Goal: Task Accomplishment & Management: Manage account settings

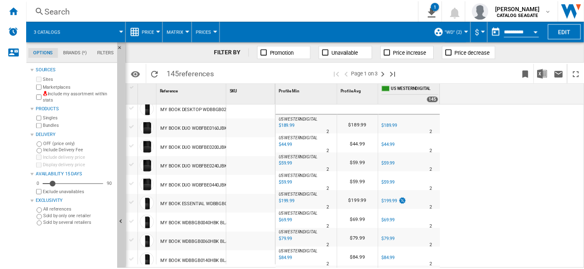
scroll to position [798, 0]
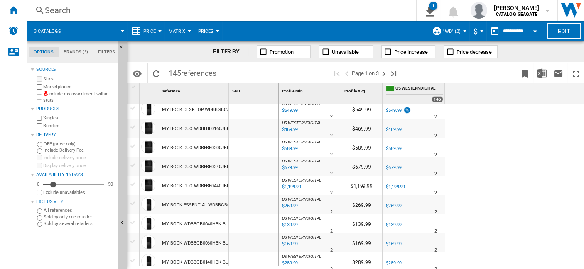
click at [461, 32] on button ""WD" (2)" at bounding box center [454, 31] width 22 height 21
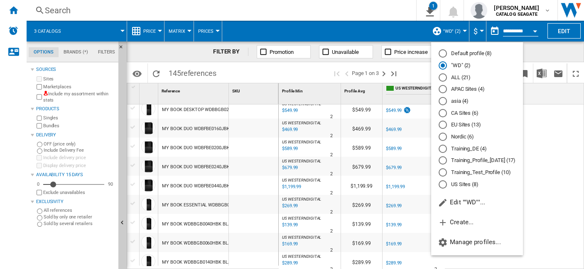
click at [478, 188] on md-radio-button "US Sites (8)" at bounding box center [476, 185] width 77 height 8
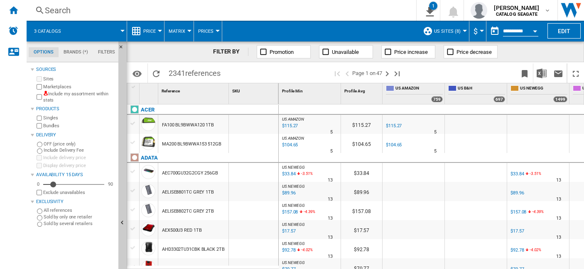
click at [122, 34] on span at bounding box center [98, 31] width 50 height 21
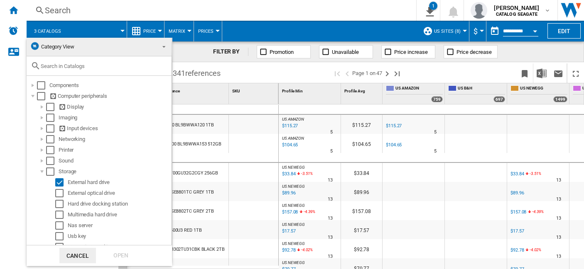
click at [162, 46] on span at bounding box center [162, 46] width 10 height 12
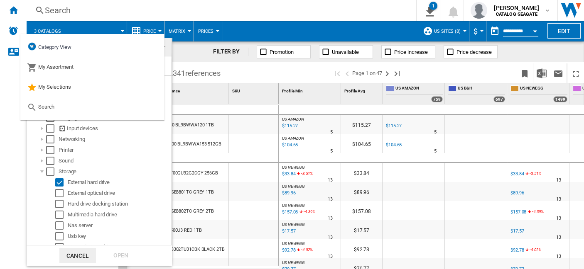
click at [113, 5] on md-backdrop at bounding box center [292, 134] width 584 height 269
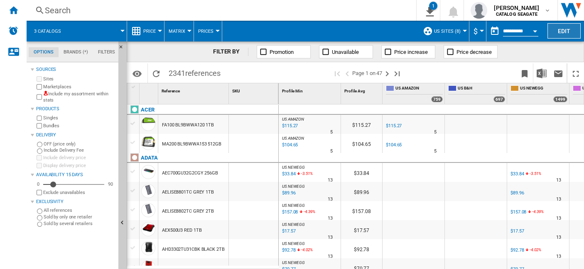
click at [560, 29] on button "Edit" at bounding box center [563, 30] width 33 height 15
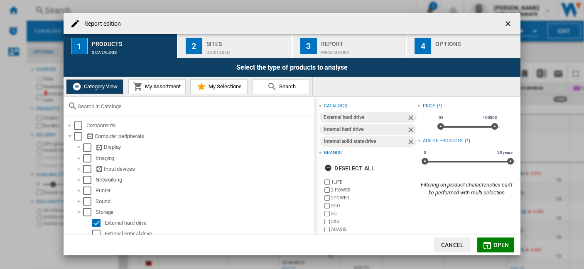
click at [293, 83] on span "Search" at bounding box center [286, 86] width 19 height 6
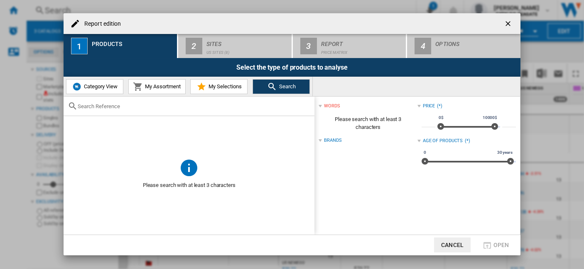
click at [99, 88] on span "Category View" at bounding box center [100, 86] width 36 height 6
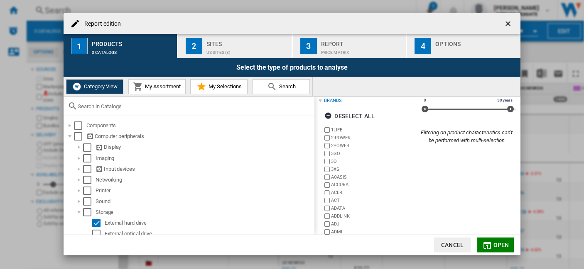
scroll to position [80, 0]
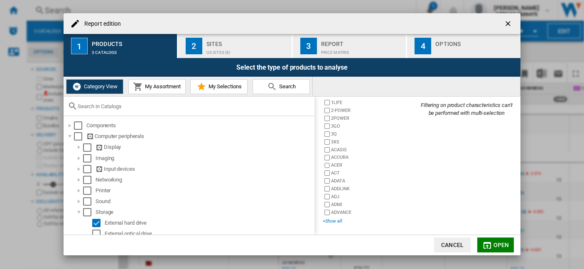
click at [336, 221] on div "+Show all" at bounding box center [370, 221] width 94 height 6
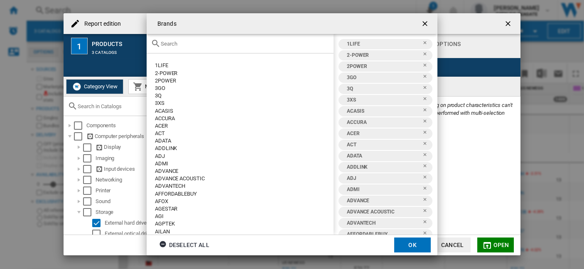
click at [199, 43] on input "text" at bounding box center [245, 44] width 169 height 6
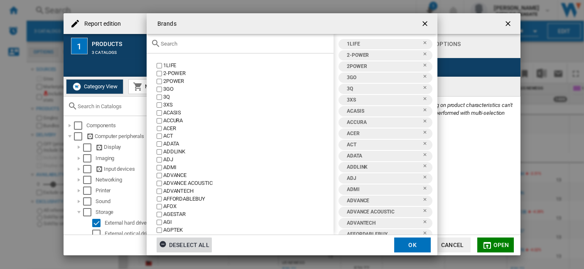
click at [191, 251] on div "Deselect all" at bounding box center [184, 245] width 50 height 15
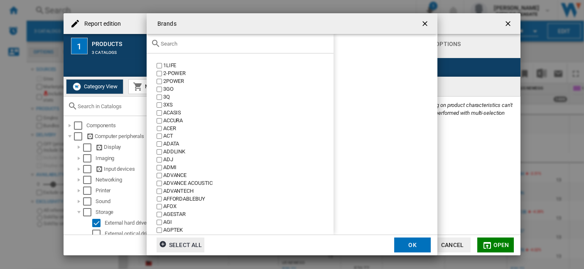
click at [186, 46] on input "text" at bounding box center [245, 44] width 169 height 6
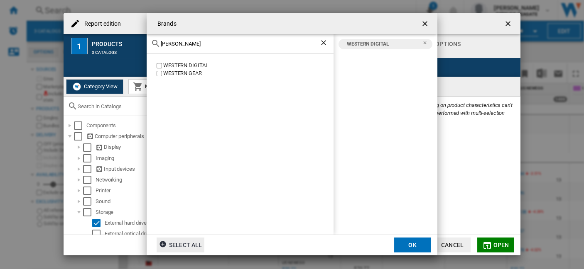
click at [168, 45] on input "[PERSON_NAME]" at bounding box center [240, 44] width 159 height 6
click at [226, 47] on input "[PERSON_NAME]" at bounding box center [240, 44] width 159 height 6
drag, startPoint x: 233, startPoint y: 42, endPoint x: 227, endPoint y: 60, distance: 18.4
click at [156, 42] on div "[PERSON_NAME]" at bounding box center [240, 44] width 187 height 20
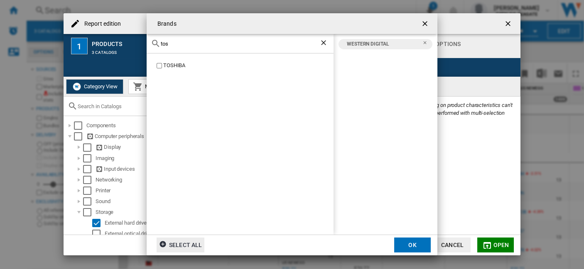
type input "tos"
click at [415, 244] on button "OK" at bounding box center [412, 245] width 37 height 15
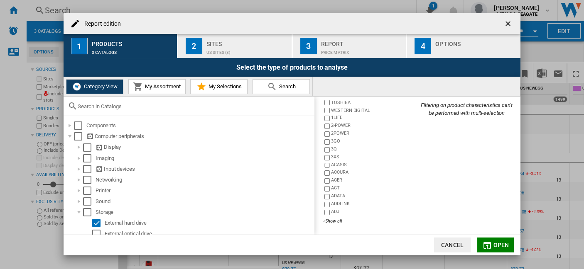
click at [503, 245] on span "Open" at bounding box center [501, 245] width 16 height 7
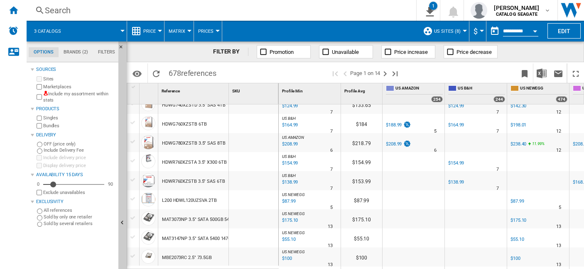
scroll to position [802, 0]
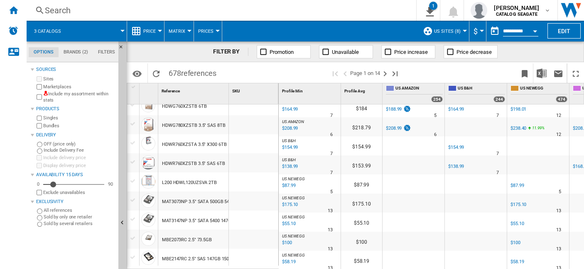
click at [120, 32] on span at bounding box center [98, 31] width 50 height 21
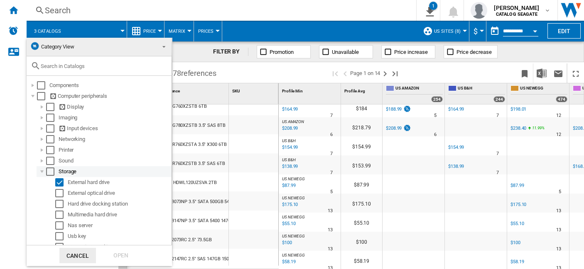
click at [45, 172] on div at bounding box center [42, 172] width 8 height 8
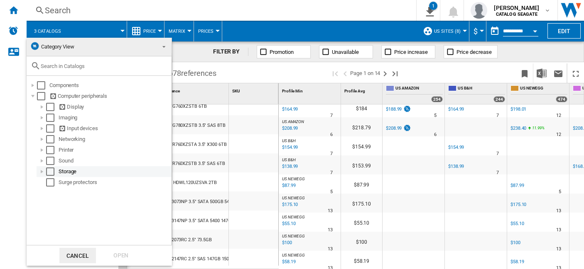
click at [45, 172] on div at bounding box center [42, 172] width 8 height 8
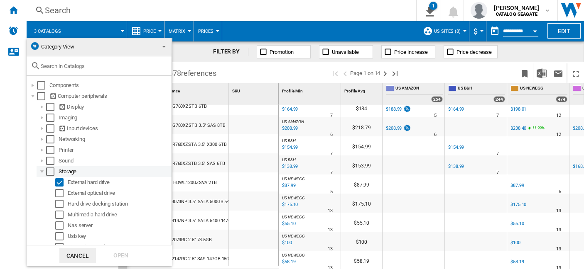
click at [45, 172] on div at bounding box center [42, 172] width 8 height 8
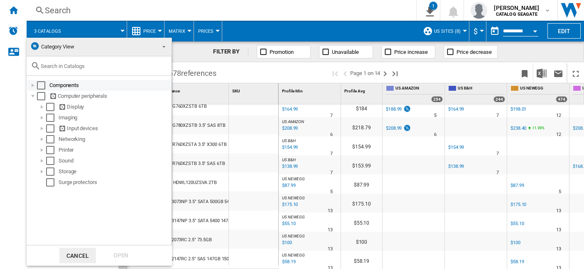
click at [35, 83] on div at bounding box center [33, 85] width 8 height 8
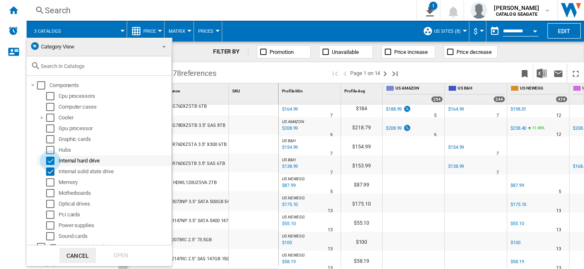
click at [50, 162] on div "Select" at bounding box center [50, 161] width 8 height 8
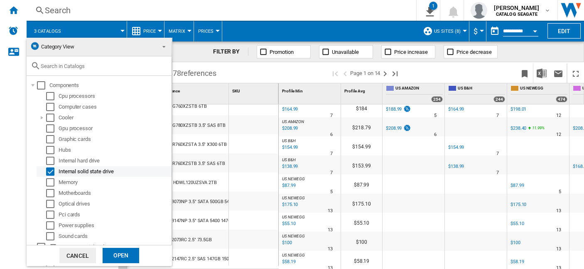
click at [51, 169] on div "Select" at bounding box center [50, 172] width 8 height 8
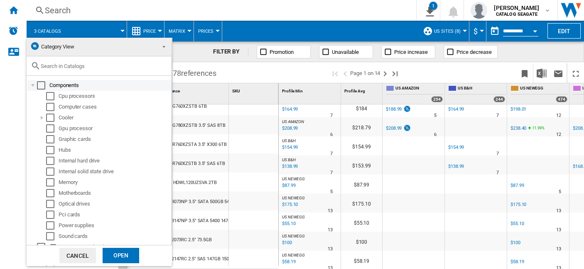
drag, startPoint x: 30, startPoint y: 83, endPoint x: 33, endPoint y: 87, distance: 4.7
click at [30, 85] on div at bounding box center [33, 85] width 8 height 8
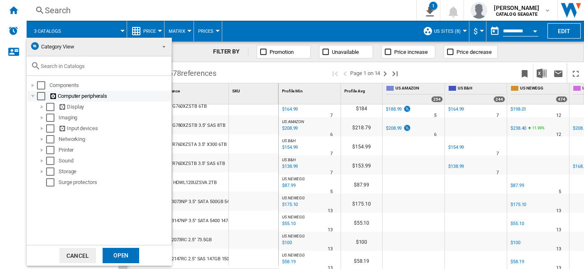
click at [34, 96] on div at bounding box center [33, 96] width 8 height 8
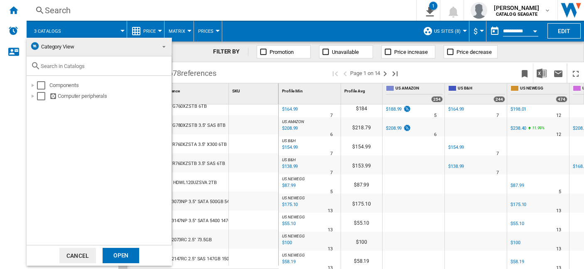
click at [118, 251] on div "Open" at bounding box center [121, 255] width 37 height 15
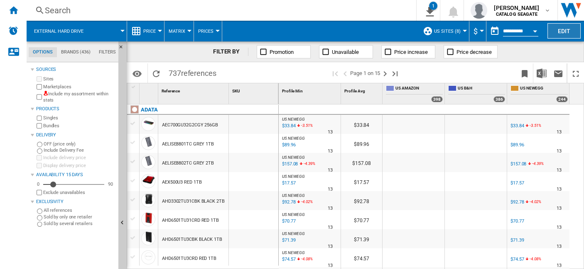
click at [569, 34] on button "Edit" at bounding box center [563, 30] width 33 height 15
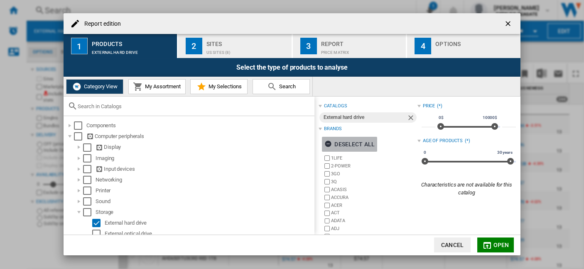
click at [329, 143] on ng-md-icon "Report edition ..." at bounding box center [329, 145] width 10 height 10
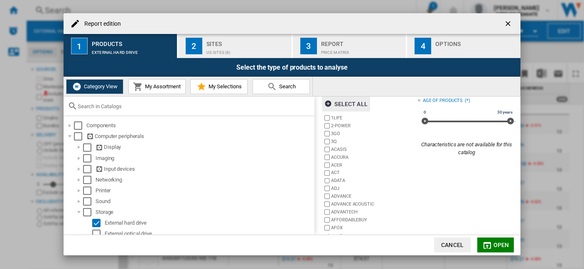
scroll to position [56, 0]
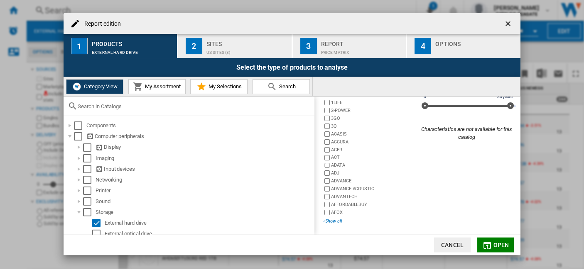
click at [335, 222] on div "+Show all" at bounding box center [370, 221] width 94 height 6
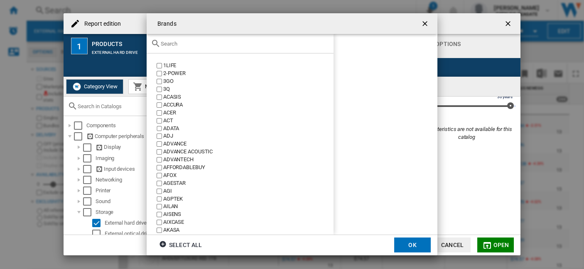
click at [192, 50] on div "Brands 1LIFE ..." at bounding box center [240, 44] width 187 height 20
click at [198, 45] on input "Brands 1LIFE ..." at bounding box center [245, 44] width 169 height 6
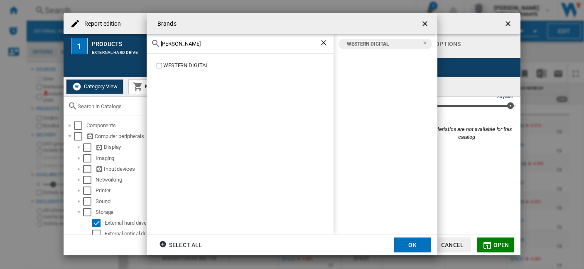
click at [220, 48] on div "[PERSON_NAME]" at bounding box center [240, 44] width 187 height 20
click at [170, 45] on input "[PERSON_NAME]" at bounding box center [240, 44] width 159 height 6
type input "tos"
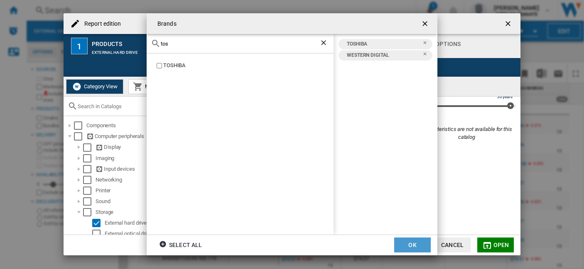
click at [410, 240] on button "OK" at bounding box center [412, 245] width 37 height 15
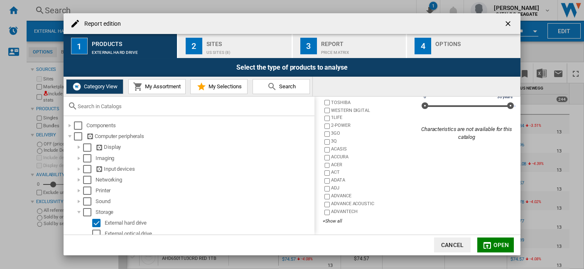
click at [496, 244] on span "Open" at bounding box center [501, 245] width 16 height 7
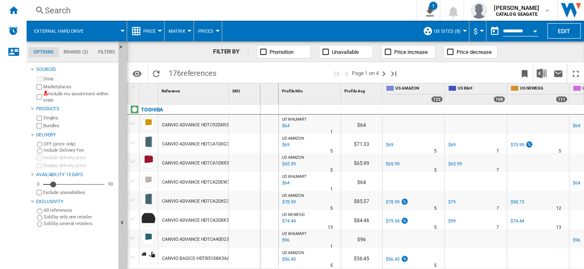
drag, startPoint x: 230, startPoint y: 93, endPoint x: 260, endPoint y: 93, distance: 29.5
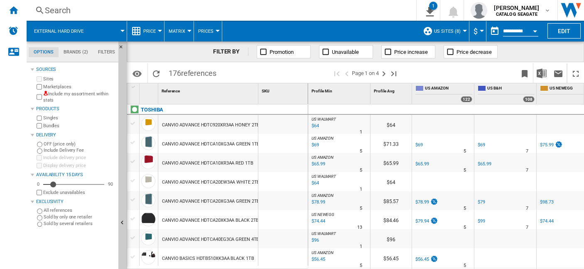
click at [216, 125] on div "CANVIO ADVANCE HDTC920XR3AA HONEY 2TB" at bounding box center [211, 125] width 98 height 19
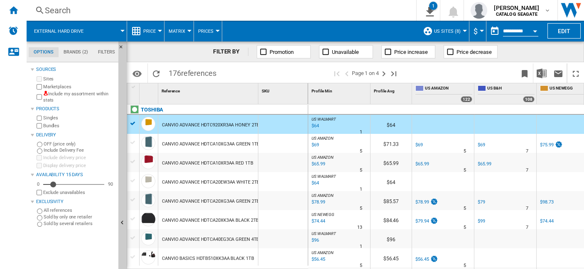
click at [195, 144] on div "CANVIO ADVANCE HDTCA10XG3AA GREEN 1TB" at bounding box center [211, 144] width 98 height 19
click at [223, 122] on div "CANVIO ADVANCE HDTC920XR3AA HONEY 2TB" at bounding box center [211, 125] width 98 height 19
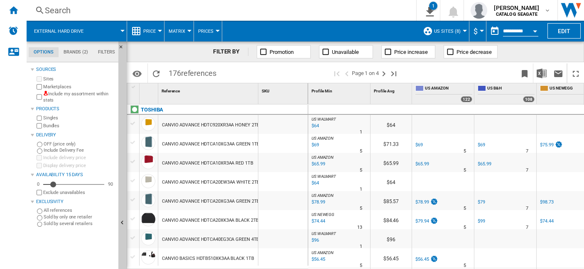
click at [212, 144] on div "CANVIO ADVANCE HDTCA10XG3AA GREEN 1TB" at bounding box center [211, 144] width 98 height 19
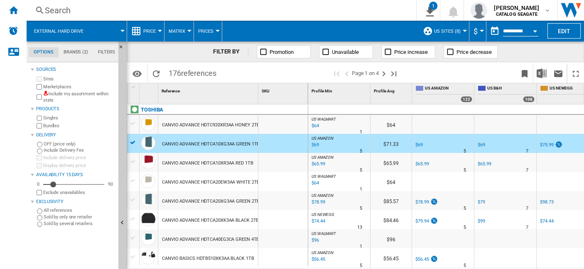
click at [213, 145] on div "CANVIO ADVANCE HDTCA10XG3AA GREEN 1TB" at bounding box center [211, 144] width 98 height 19
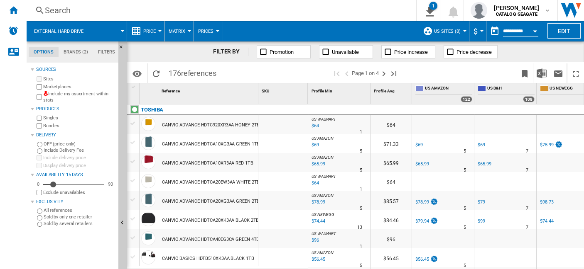
scroll to position [230, 0]
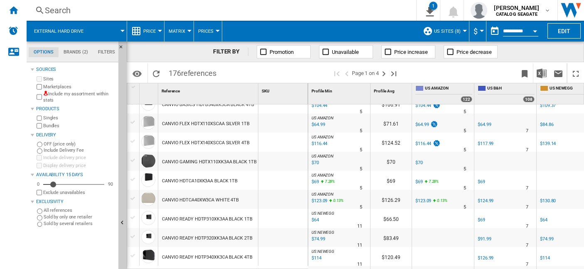
click at [193, 166] on div "CANVIO GAMING HDTX110XK3AA BLACK 1TB" at bounding box center [209, 162] width 94 height 19
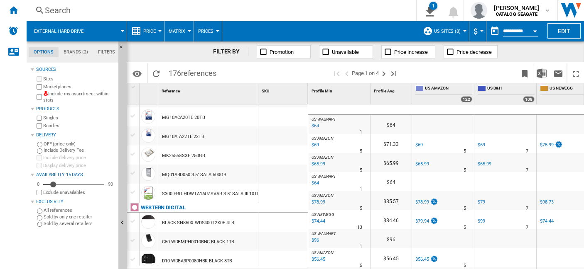
scroll to position [0, 0]
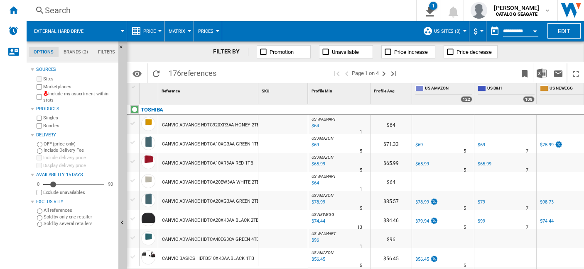
click at [203, 167] on div "CANVIO ADVANCE HDTCA10XR3AA RED 1TB" at bounding box center [207, 163] width 91 height 19
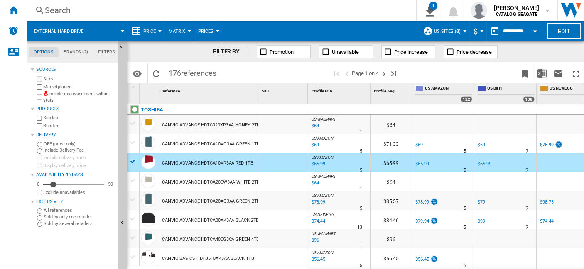
scroll to position [46, 0]
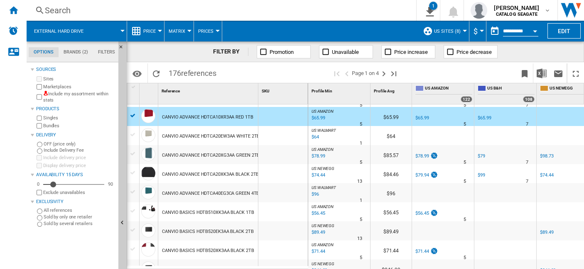
click at [197, 212] on div "CANVIO BASICS HDTB510XK3AA BLACK 1TB" at bounding box center [208, 212] width 92 height 19
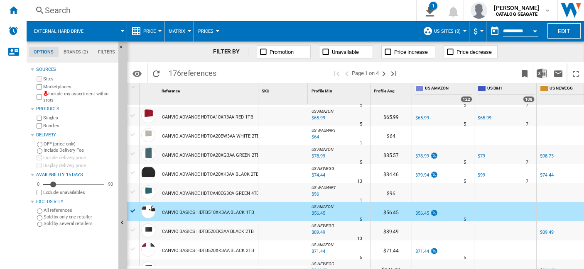
click at [204, 228] on div "CANVIO BASICS HDTB520EK3AA BLACK 2TB" at bounding box center [207, 232] width 91 height 19
click at [204, 232] on div "CANVIO BASICS HDTB520EK3AA BLACK 2TB" at bounding box center [207, 232] width 91 height 19
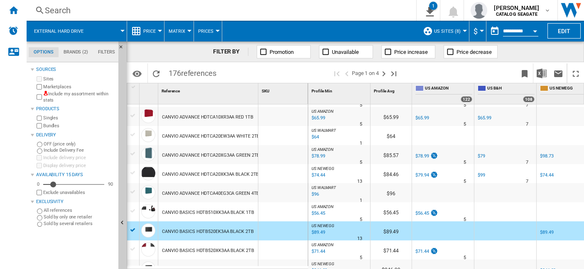
click at [133, 211] on div at bounding box center [133, 211] width 9 height 7
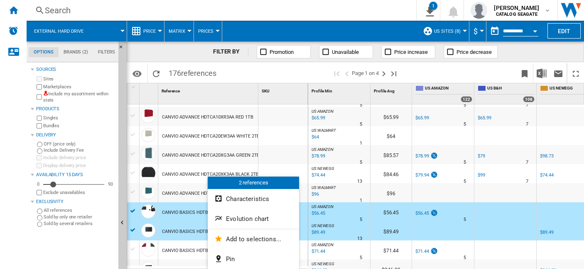
drag, startPoint x: 237, startPoint y: 261, endPoint x: 259, endPoint y: 225, distance: 42.1
click at [237, 260] on button "Pin" at bounding box center [253, 260] width 91 height 20
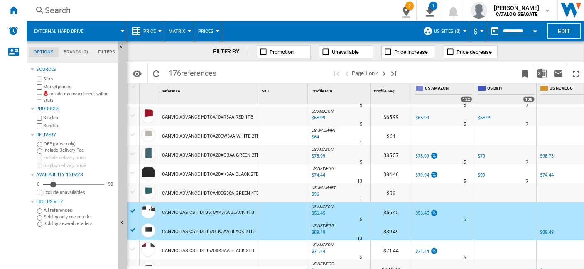
scroll to position [0, 0]
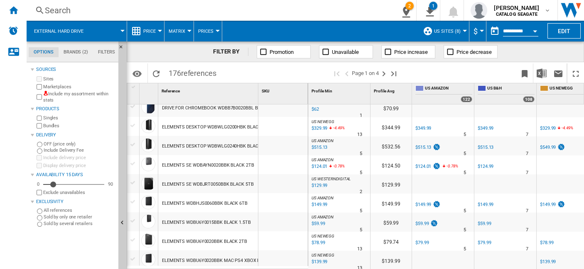
click at [218, 204] on div "ELEMENTS WDBHJS0060BBK BLACK 6TB" at bounding box center [205, 203] width 86 height 19
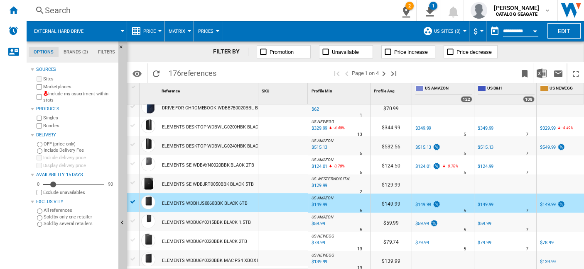
click at [224, 219] on div "ELEMENTS WDBU6Y0015BBK BLACK 1.5TB" at bounding box center [206, 222] width 89 height 19
click at [226, 221] on div "ELEMENTS WDBU6Y0015BBK BLACK 1.5TB" at bounding box center [206, 222] width 89 height 19
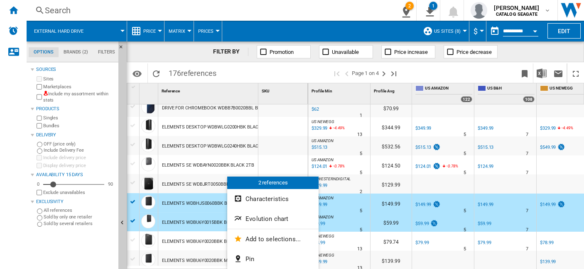
click at [255, 257] on button "Pin" at bounding box center [272, 260] width 91 height 20
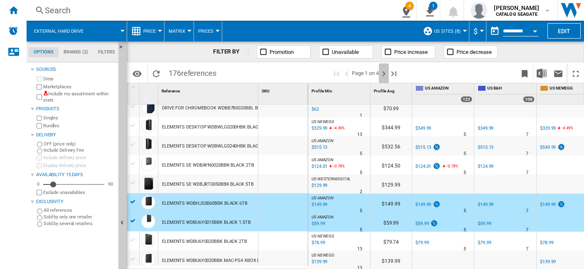
click at [385, 76] on ng-md-icon "Next page" at bounding box center [384, 74] width 10 height 10
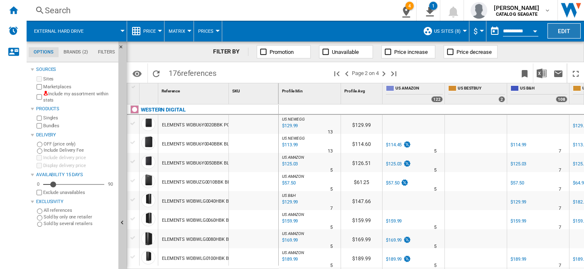
click at [565, 32] on button "Edit" at bounding box center [563, 30] width 33 height 15
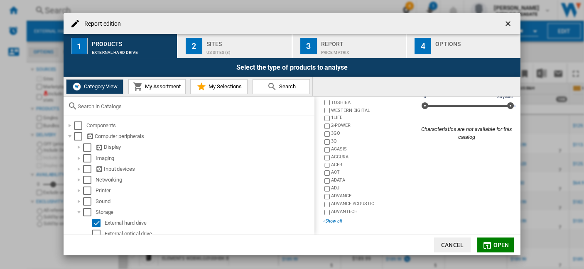
click at [335, 222] on div "+Show all" at bounding box center [370, 221] width 94 height 6
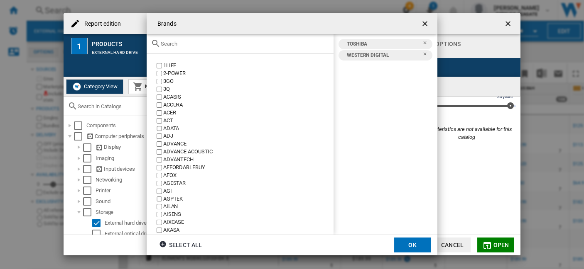
click at [196, 47] on input "Brands 1LIFE ..." at bounding box center [245, 44] width 169 height 6
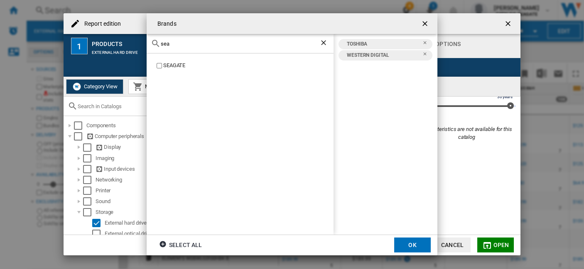
type input "sea"
click at [409, 242] on button "OK" at bounding box center [412, 245] width 37 height 15
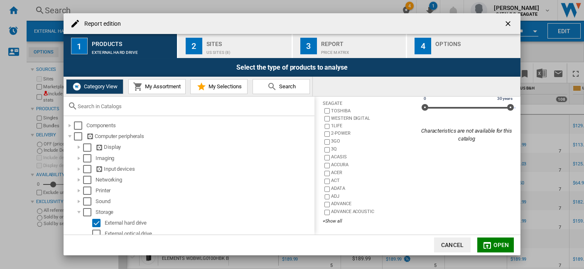
click at [489, 247] on md-icon "Report edition ..." at bounding box center [487, 246] width 10 height 10
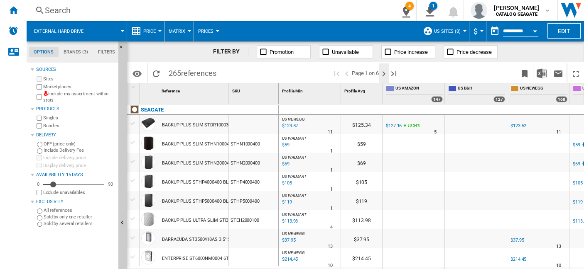
click at [382, 74] on ng-md-icon "Next page" at bounding box center [384, 74] width 10 height 10
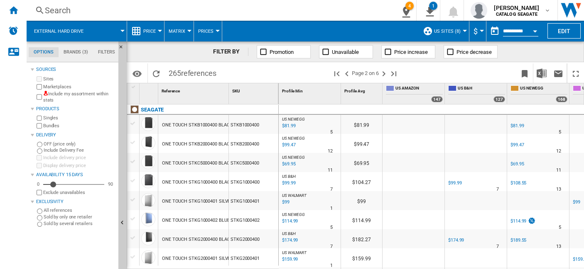
click at [189, 128] on div "ONE TOUCH STKB1000400 BLACK 1TB" at bounding box center [202, 125] width 80 height 19
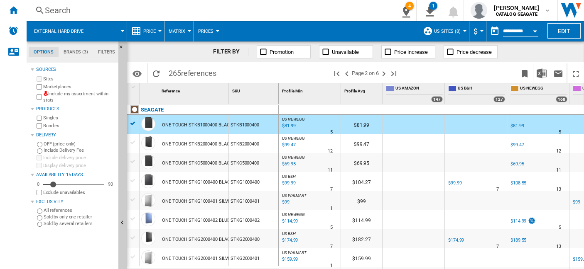
click at [193, 145] on div "ONE TOUCH STKB2000400 BLACK 2TB" at bounding box center [202, 144] width 80 height 19
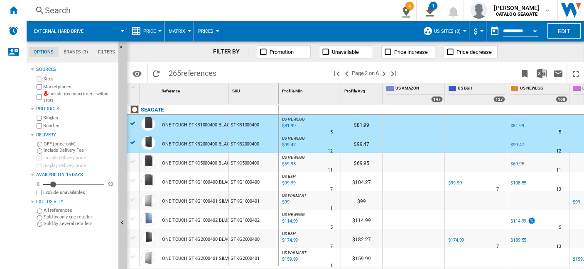
click at [159, 34] on button "Price" at bounding box center [151, 31] width 17 height 21
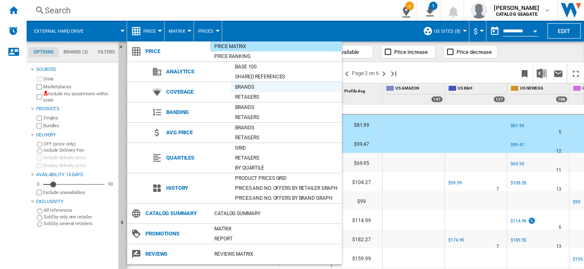
click at [254, 87] on div "Brands" at bounding box center [286, 87] width 111 height 8
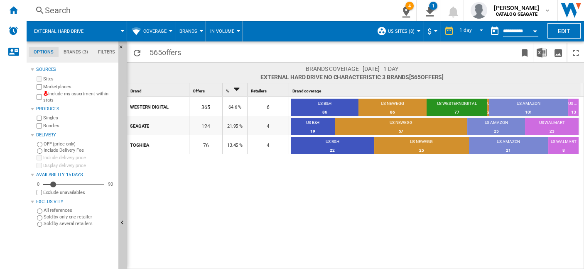
click at [167, 33] on button "Coverage" at bounding box center [156, 31] width 27 height 21
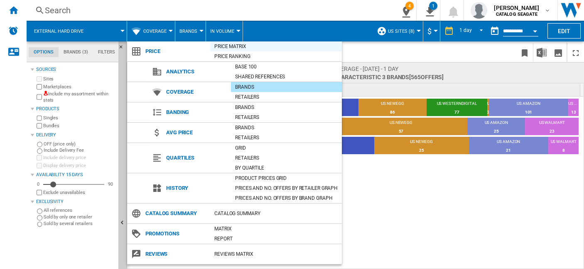
click at [242, 45] on div "Price Matrix" at bounding box center [276, 46] width 132 height 8
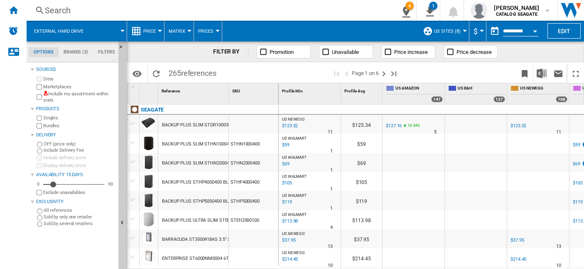
scroll to position [46, 0]
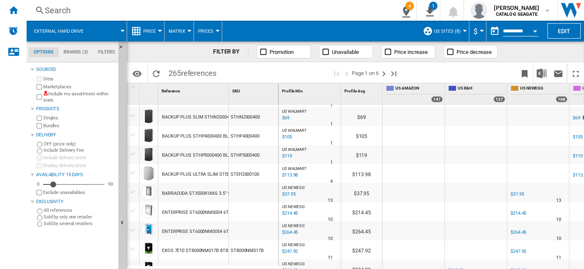
click at [186, 118] on div "BACKUP PLUS SLIM STHN2000400 BLACK 2TB" at bounding box center [210, 117] width 96 height 19
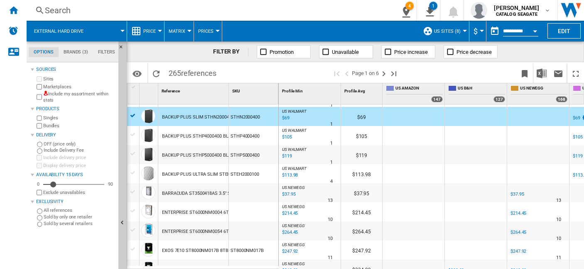
click at [188, 137] on div "BACKUP PLUS STHP4000400 BLACK 2.5" 4TB" at bounding box center [208, 136] width 93 height 19
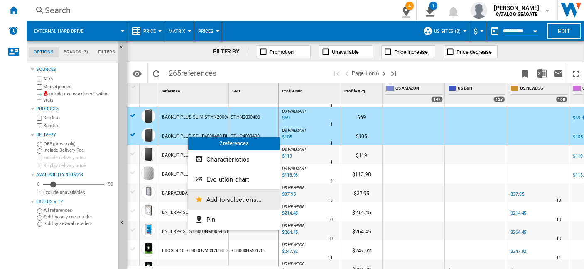
click at [229, 203] on span "Add to selections..." at bounding box center [233, 199] width 55 height 7
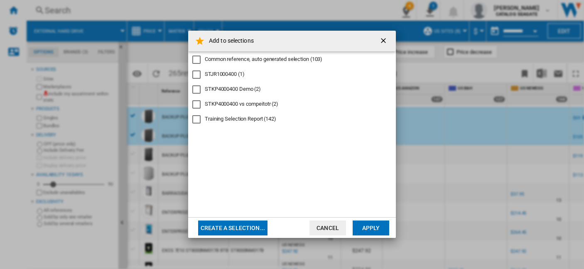
click at [386, 42] on ng-md-icon "getI18NText('BUTTONS.CLOSE_DIALOG')" at bounding box center [384, 42] width 10 height 10
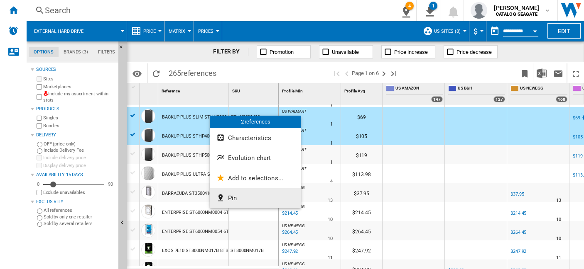
click at [242, 199] on button "Pin" at bounding box center [255, 199] width 91 height 20
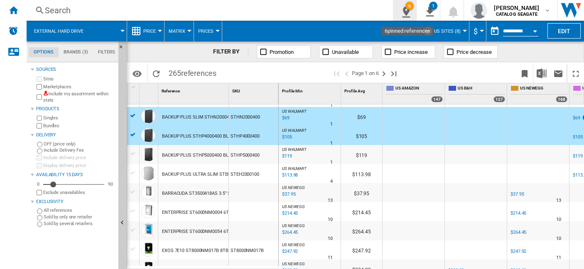
click at [414, 10] on div "6" at bounding box center [409, 6] width 8 height 8
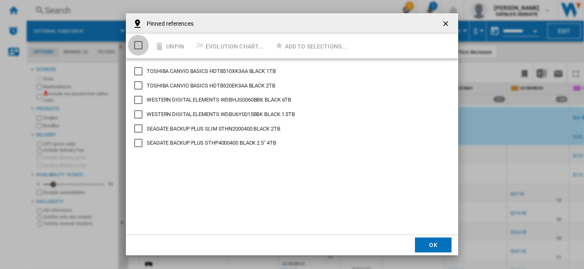
click at [137, 44] on div "Select/deselect all" at bounding box center [138, 45] width 8 height 8
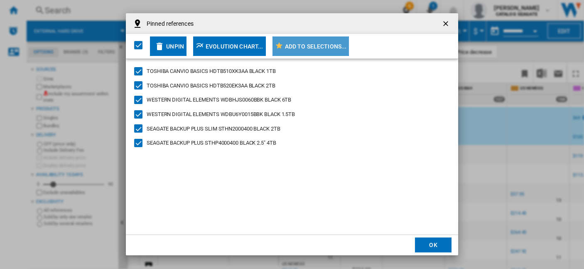
click at [309, 46] on div "Add to selections..." at bounding box center [316, 46] width 62 height 15
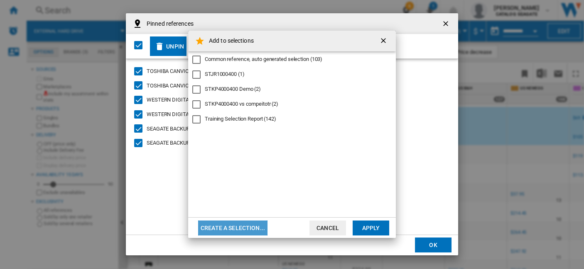
click at [240, 228] on button "Create a selection..." at bounding box center [232, 228] width 69 height 15
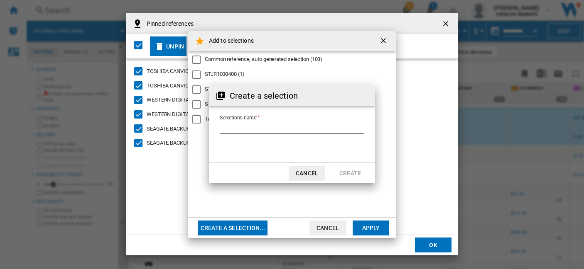
click at [260, 125] on input "Selection's name'" at bounding box center [292, 128] width 145 height 12
type input "*****"
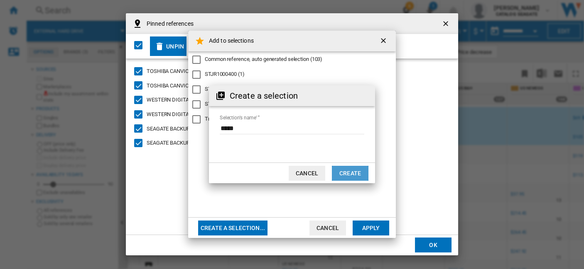
click at [344, 174] on button "Create" at bounding box center [350, 173] width 37 height 15
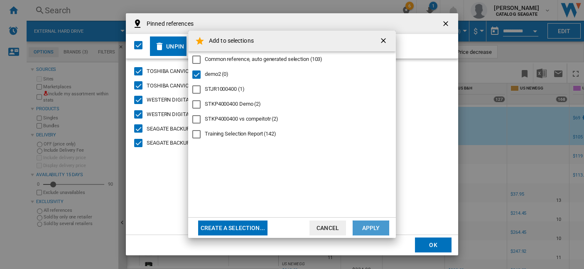
click at [372, 228] on button "Apply" at bounding box center [371, 228] width 37 height 15
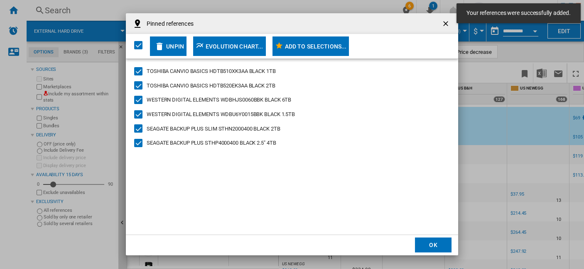
click at [429, 247] on button "OK" at bounding box center [433, 245] width 37 height 15
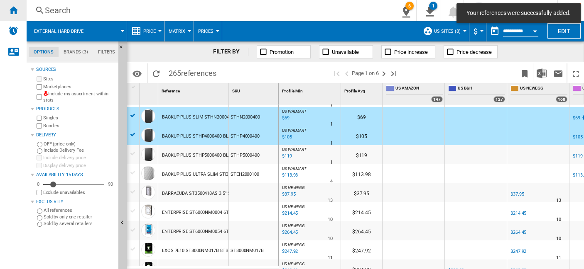
click at [16, 10] on ng-md-icon "Home" at bounding box center [13, 10] width 10 height 10
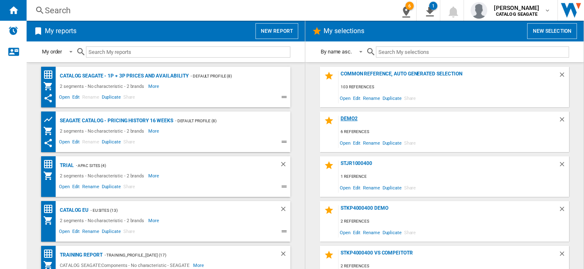
click at [350, 118] on div "demo2" at bounding box center [448, 121] width 220 height 11
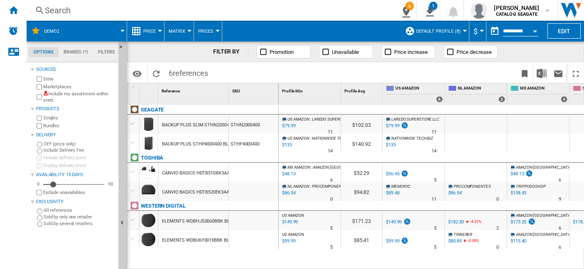
click at [56, 88] on label "Marketplaces" at bounding box center [79, 87] width 72 height 6
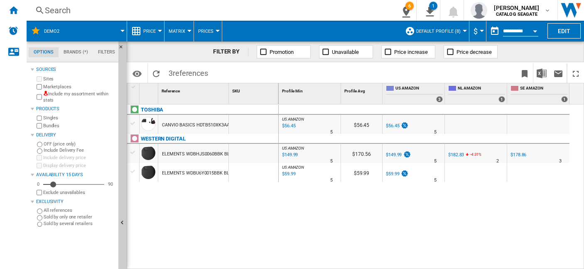
click at [62, 87] on label "Marketplaces" at bounding box center [79, 87] width 72 height 6
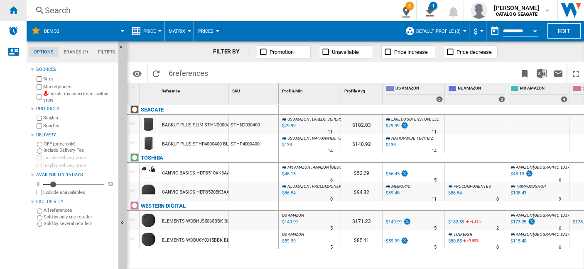
click at [15, 11] on ng-md-icon "Home" at bounding box center [13, 10] width 10 height 10
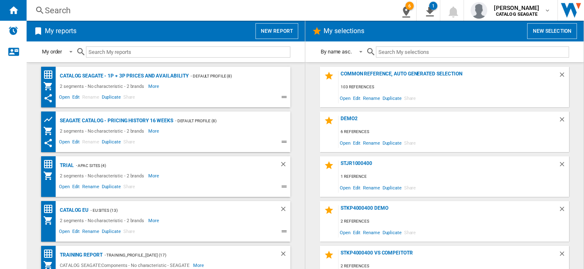
click at [556, 35] on button "New selection" at bounding box center [552, 31] width 50 height 16
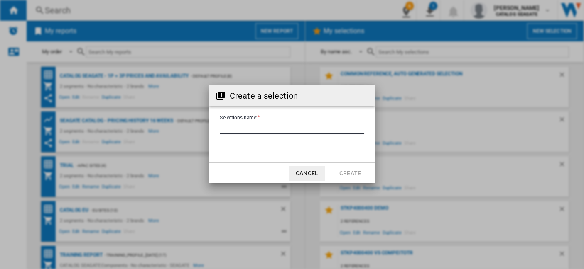
click at [283, 131] on input "Selection's name'" at bounding box center [292, 128] width 145 height 12
type input "**********"
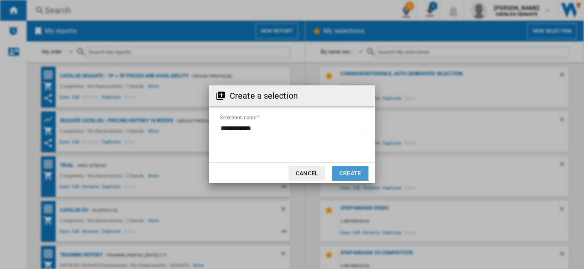
click at [353, 168] on button "Create" at bounding box center [350, 173] width 37 height 15
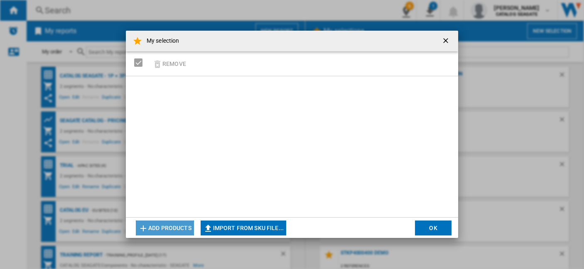
click at [182, 225] on button "Add products" at bounding box center [165, 228] width 58 height 15
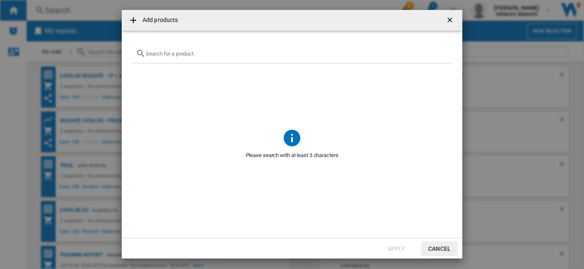
click at [179, 56] on input "text" at bounding box center [297, 54] width 302 height 6
click at [452, 18] on ng-md-icon "getI18NText('BUTTONS.CLOSE_DIALOG')" at bounding box center [451, 21] width 10 height 10
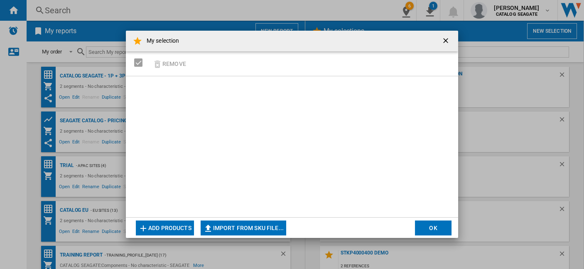
click at [168, 229] on button "Add products" at bounding box center [165, 228] width 58 height 15
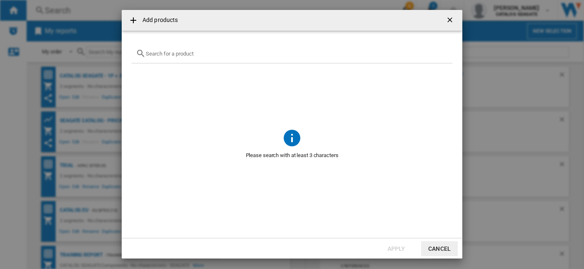
click at [195, 54] on input "Add products ..." at bounding box center [297, 54] width 302 height 6
paste input "STKM1000400"
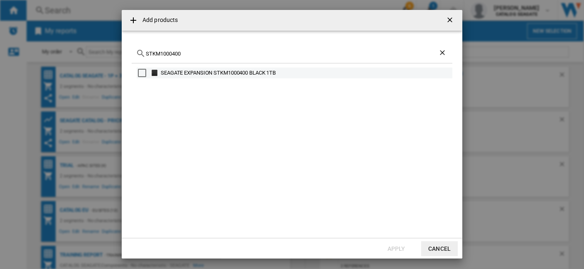
type input "STKM1000400"
click at [141, 74] on div "Select" at bounding box center [142, 73] width 8 height 8
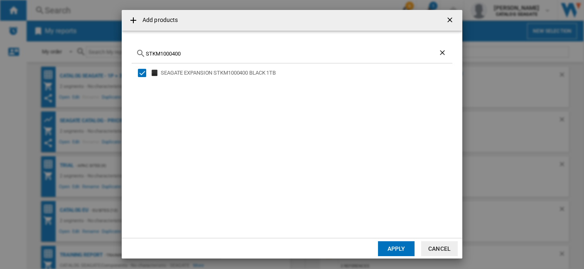
click at [395, 248] on button "Apply" at bounding box center [396, 249] width 37 height 15
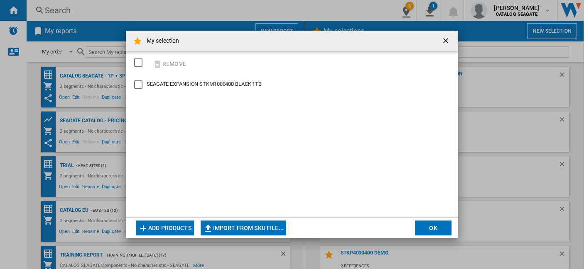
click at [166, 224] on button "Add products" at bounding box center [165, 228] width 58 height 15
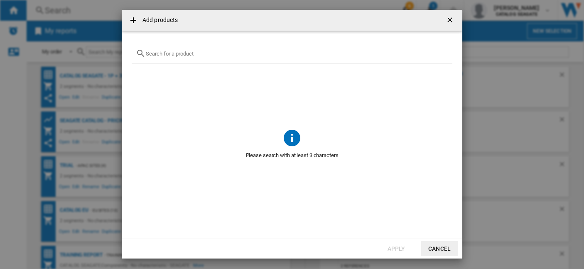
click at [203, 54] on input "Add products ..." at bounding box center [297, 54] width 302 height 6
paste input "WDBUZG0010BBK"
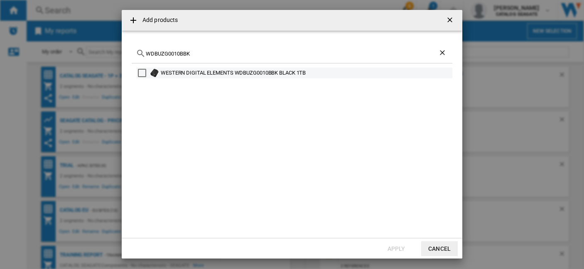
type input "WDBUZG0010BBK"
click at [142, 69] on div "Select" at bounding box center [142, 73] width 8 height 8
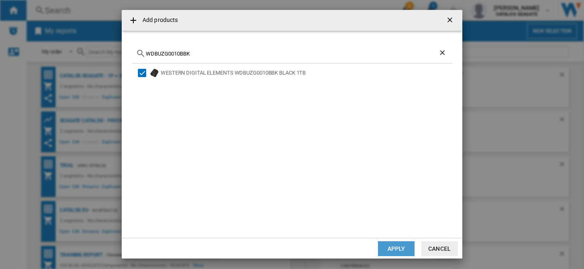
click at [400, 248] on button "Apply" at bounding box center [396, 249] width 37 height 15
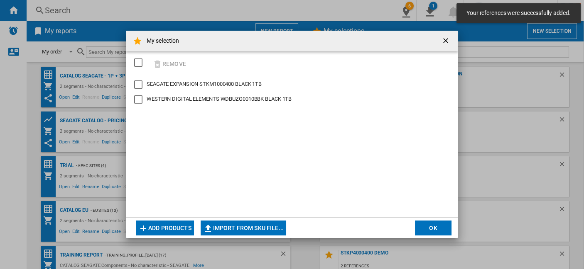
click at [174, 226] on button "Add products" at bounding box center [165, 228] width 58 height 15
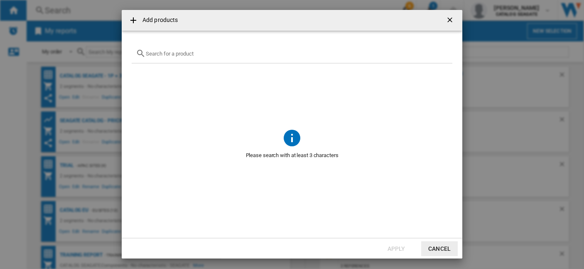
click at [186, 54] on input "Add products ..." at bounding box center [297, 54] width 302 height 6
paste input "HDTB510XK3AA"
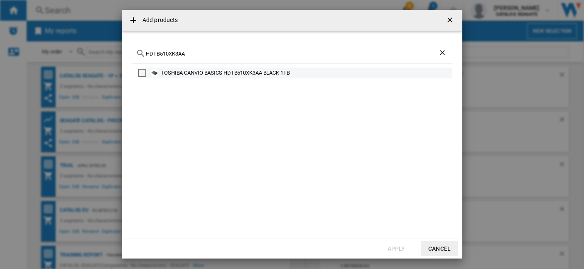
type input "HDTB510XK3AA"
click at [142, 72] on div "Select" at bounding box center [142, 73] width 8 height 8
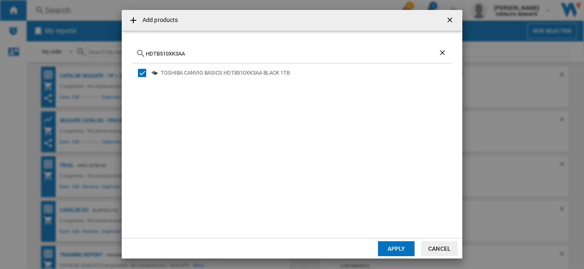
click at [396, 247] on button "Apply" at bounding box center [396, 249] width 37 height 15
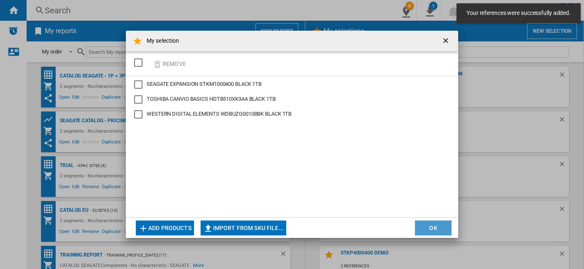
click at [437, 228] on button "OK" at bounding box center [433, 228] width 37 height 15
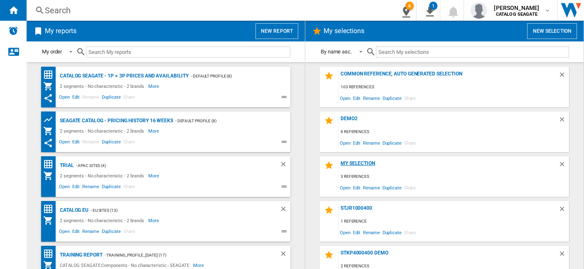
click at [366, 164] on div "My selection" at bounding box center [448, 166] width 220 height 11
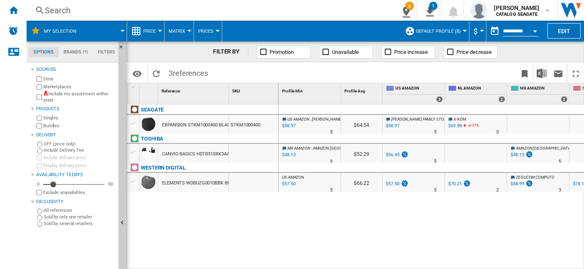
click at [65, 88] on label "Marketplaces" at bounding box center [79, 87] width 72 height 6
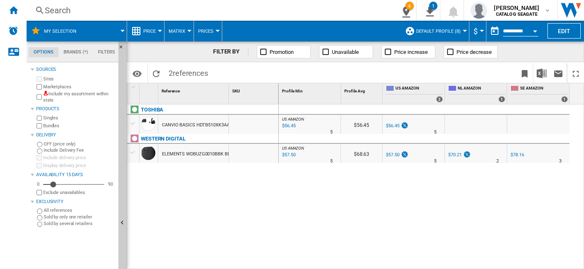
click at [64, 88] on label "Marketplaces" at bounding box center [79, 87] width 72 height 6
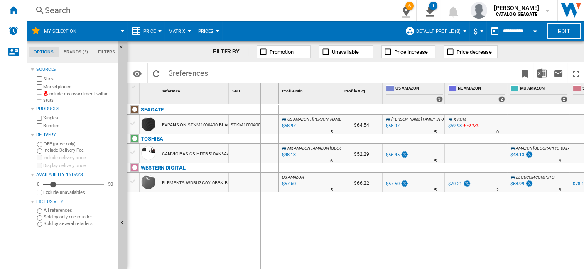
drag, startPoint x: 228, startPoint y: 101, endPoint x: 254, endPoint y: 104, distance: 25.5
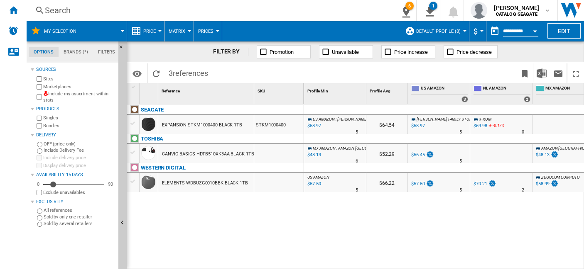
click at [66, 34] on button "My selection" at bounding box center [64, 31] width 41 height 21
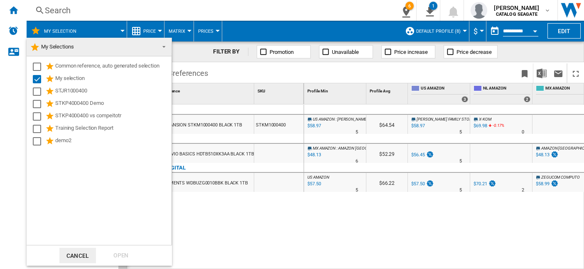
click at [198, 207] on md-backdrop at bounding box center [292, 134] width 584 height 269
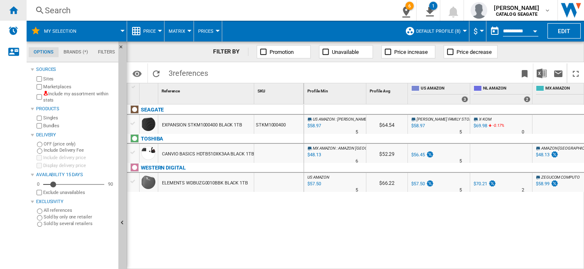
click at [19, 11] on div "Home" at bounding box center [13, 10] width 27 height 21
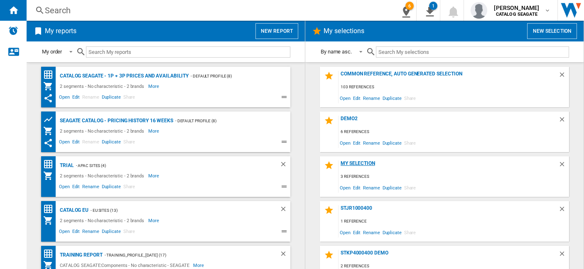
click at [358, 163] on div "My selection" at bounding box center [448, 166] width 220 height 11
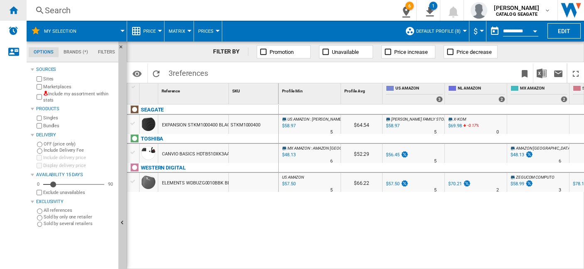
click at [19, 10] on div "Home" at bounding box center [13, 10] width 27 height 21
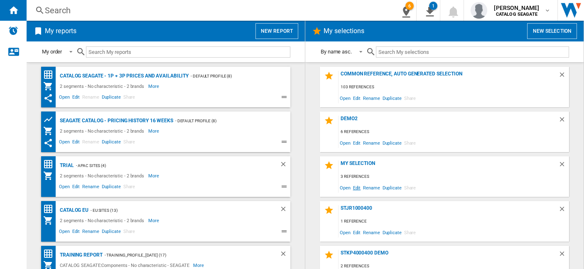
click at [355, 187] on span "Edit" at bounding box center [357, 187] width 10 height 11
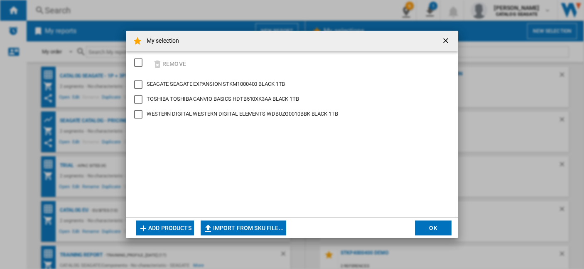
click at [172, 227] on button "Add products" at bounding box center [165, 228] width 58 height 15
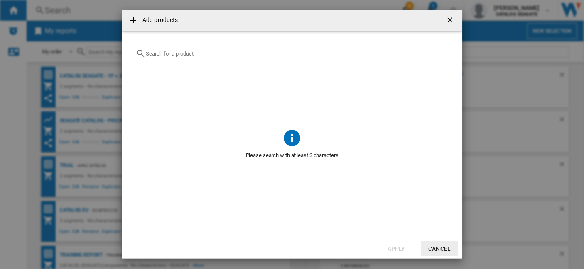
click at [186, 54] on input "Add products ..." at bounding box center [297, 54] width 302 height 6
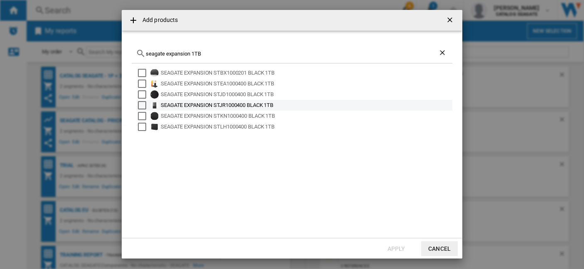
type input "seagate expansion 1TB"
click at [139, 107] on div "Select" at bounding box center [142, 105] width 8 height 8
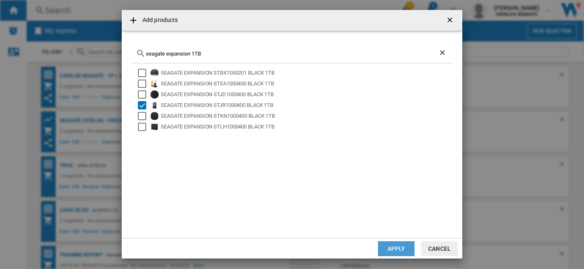
click at [399, 246] on button "Apply" at bounding box center [396, 249] width 37 height 15
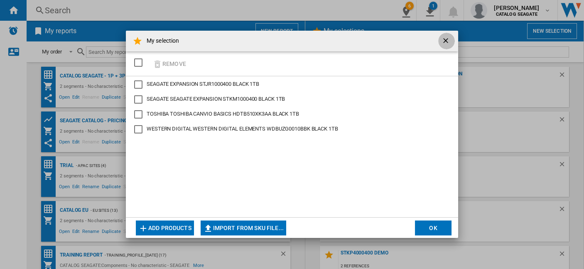
click at [446, 39] on ng-md-icon "getI18NText('BUTTONS.CLOSE_DIALOG')" at bounding box center [446, 42] width 10 height 10
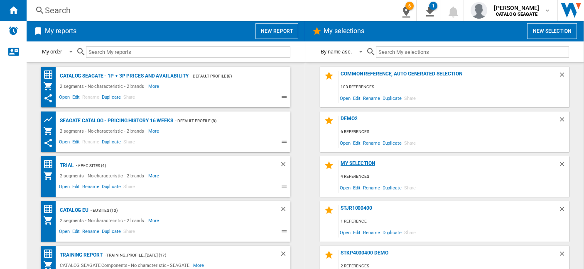
click at [365, 165] on div "My selection" at bounding box center [448, 166] width 220 height 11
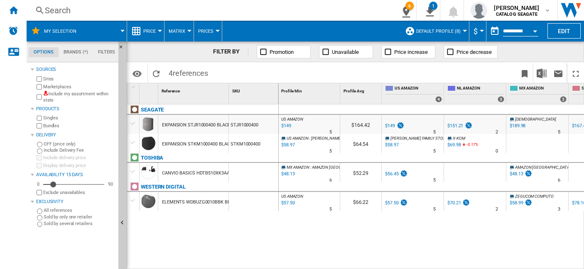
scroll to position [0, 109]
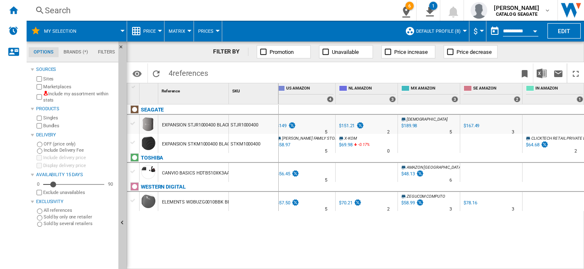
click at [464, 31] on div at bounding box center [465, 31] width 4 height 2
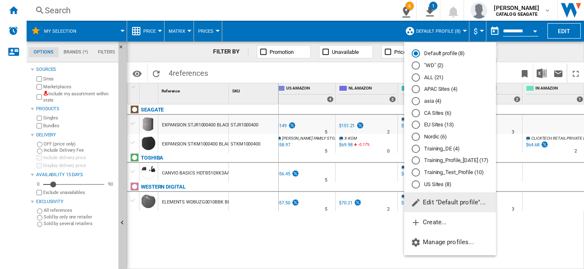
click at [446, 188] on md-radio-button "US Sites (8)" at bounding box center [449, 185] width 77 height 8
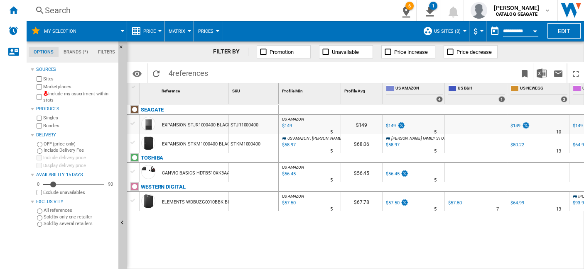
click at [131, 120] on div at bounding box center [133, 123] width 9 height 7
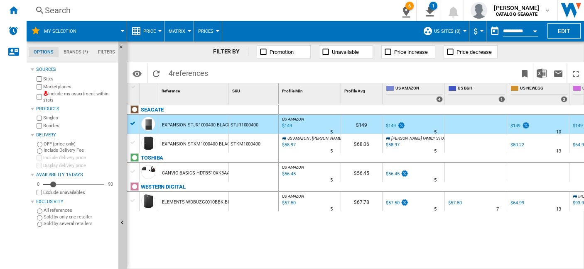
click at [131, 140] on div at bounding box center [133, 142] width 9 height 7
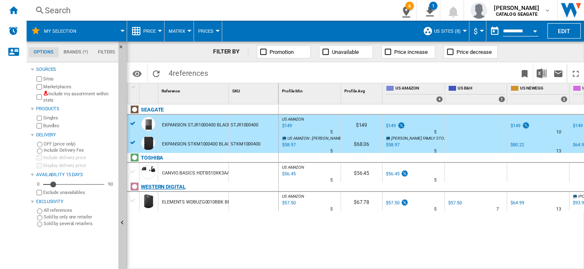
drag, startPoint x: 133, startPoint y: 170, endPoint x: 135, endPoint y: 191, distance: 20.8
click at [133, 171] on div at bounding box center [133, 171] width 9 height 7
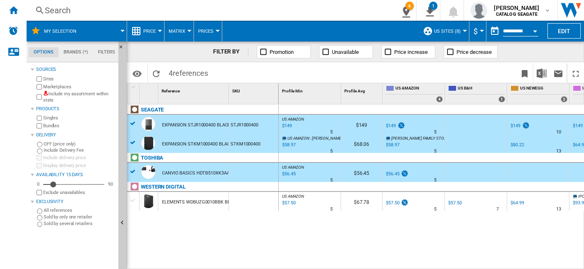
click at [135, 201] on div at bounding box center [133, 200] width 9 height 7
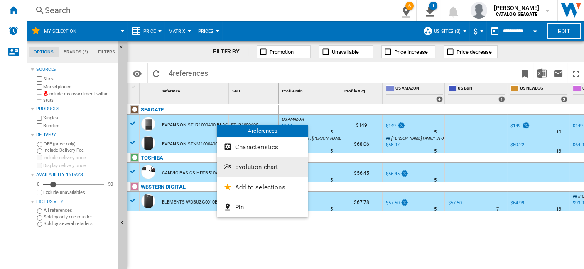
click at [252, 164] on span "Evolution chart" at bounding box center [256, 167] width 43 height 7
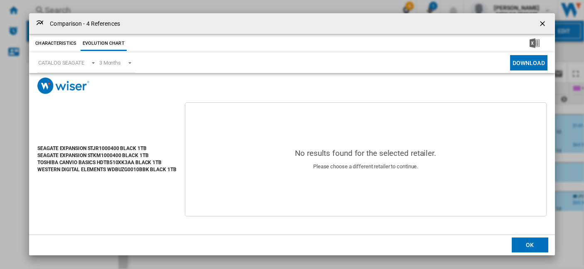
click at [547, 24] on ng-md-icon "getI18NText('BUTTONS.CLOSE_DIALOG')" at bounding box center [543, 25] width 10 height 10
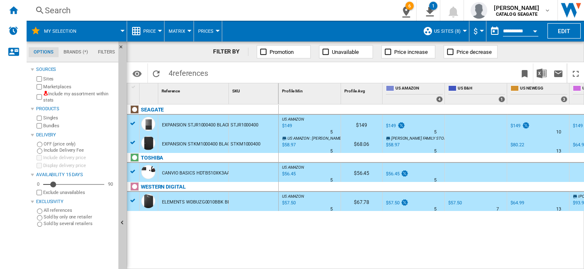
click at [303, 225] on div "US AMAZON : US AMAZON -1.0 % $149 % N/A 5 US AMAZON : US AMAZON $149 US AMAZON …" at bounding box center [432, 188] width 306 height 166
drag, startPoint x: 272, startPoint y: 227, endPoint x: 264, endPoint y: 222, distance: 9.5
click at [272, 226] on div "SEAGATE EXPANSION STJR1000400 BLACK 1TB STJR1000400 EXPANSION STKM1000400 BLACK…" at bounding box center [203, 186] width 152 height 162
click at [230, 144] on div "STKM1000400" at bounding box center [253, 143] width 49 height 19
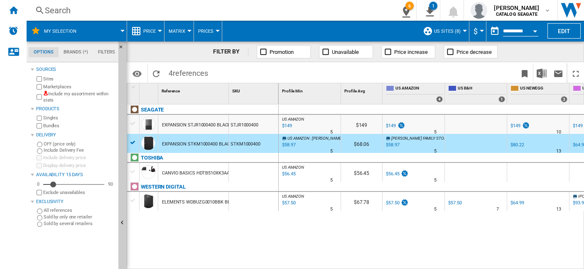
click at [211, 122] on div "EXPANSION STJR1000400 BLACK 1TB" at bounding box center [201, 125] width 78 height 19
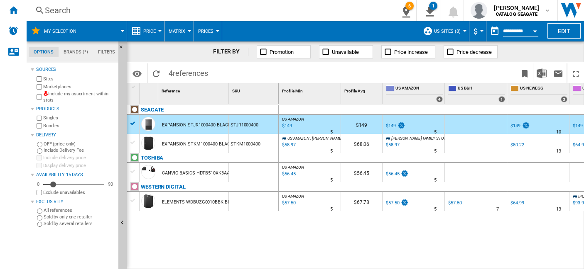
click at [151, 35] on button "Price" at bounding box center [151, 31] width 17 height 21
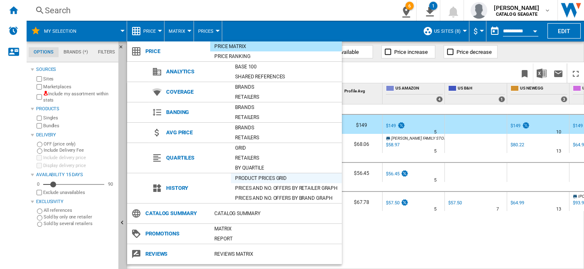
click at [270, 176] on div "Product prices grid" at bounding box center [286, 178] width 111 height 8
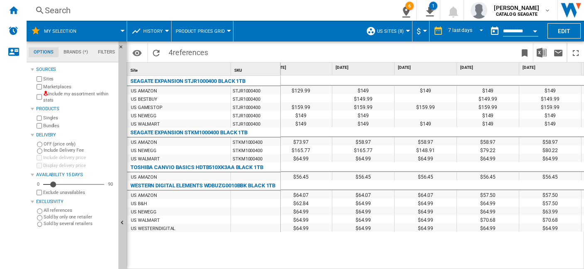
scroll to position [0, 10]
click at [387, 247] on div "$129.99 $149 $149 $149 $149 $149 $149 $149 $149.99 $149.99 $149.99 $159.99 $159…" at bounding box center [433, 173] width 304 height 195
